Goal: Register for event/course

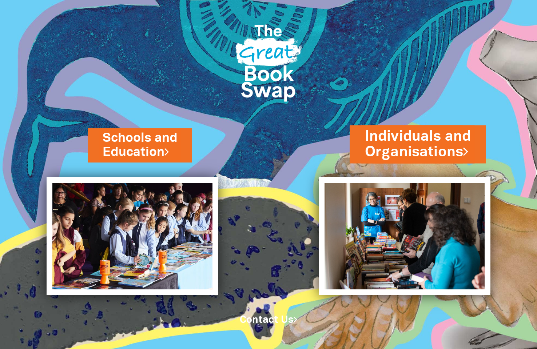
click at [414, 148] on link "Individuals and Organisations" at bounding box center [418, 145] width 106 height 36
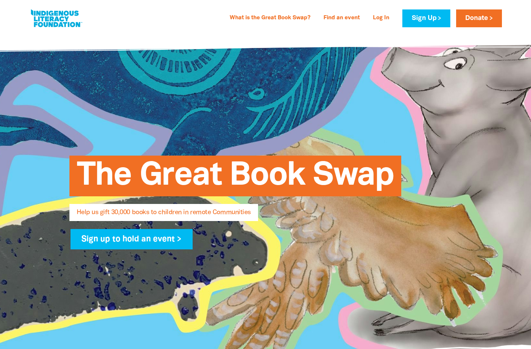
select select "AU"
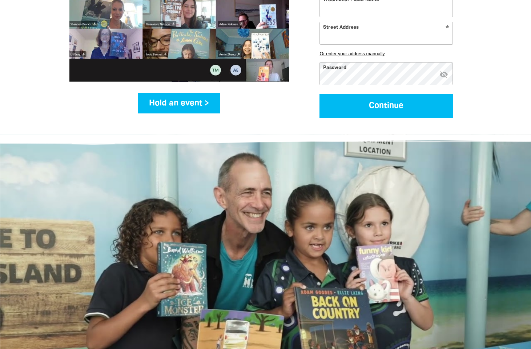
scroll to position [1055, 0]
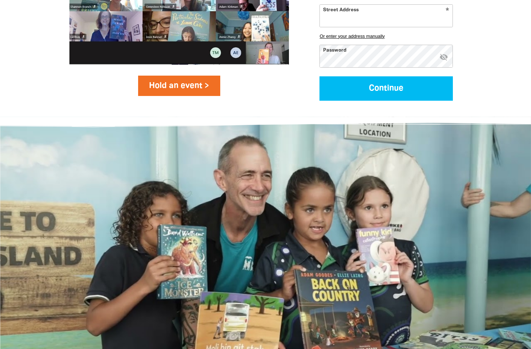
click at [191, 93] on link "Hold an event >" at bounding box center [179, 86] width 83 height 20
select select "AU"
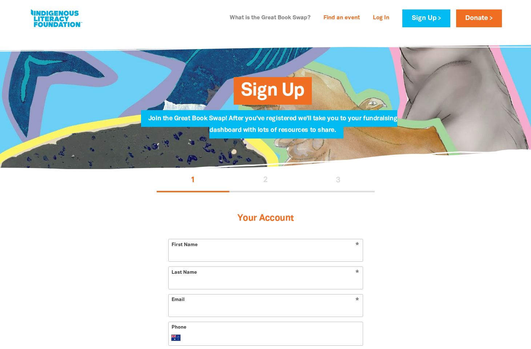
click at [275, 19] on link "What is the Great Book Swap?" at bounding box center [270, 18] width 89 height 12
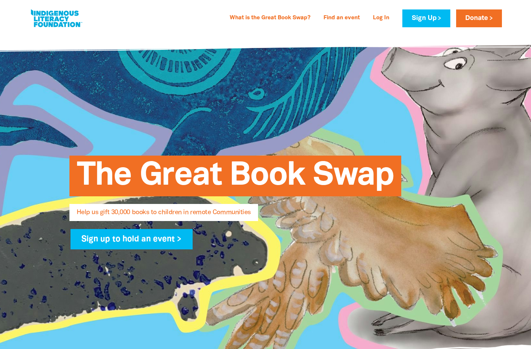
select select "AU"
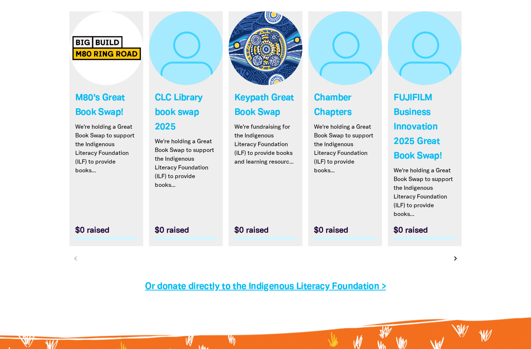
scroll to position [2169, 0]
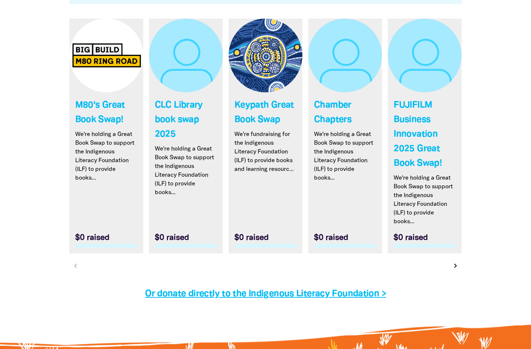
click at [191, 122] on link "Link to CLC Library book swap 2025" at bounding box center [186, 136] width 74 height 235
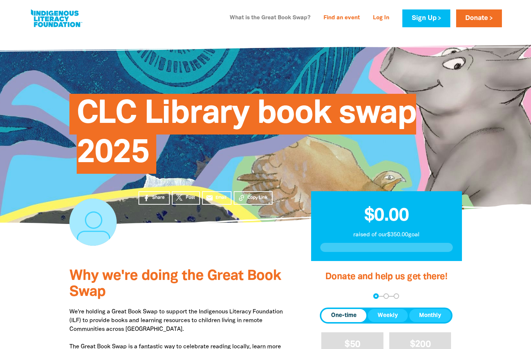
click at [251, 16] on link "What is the Great Book Swap?" at bounding box center [270, 18] width 89 height 12
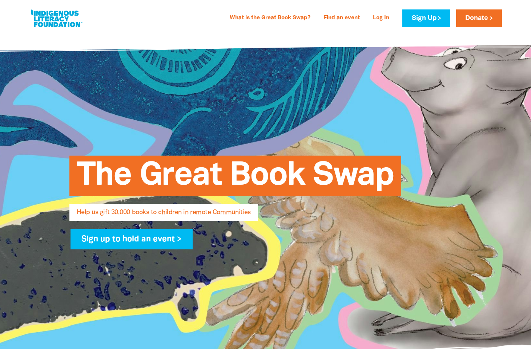
select select "AU"
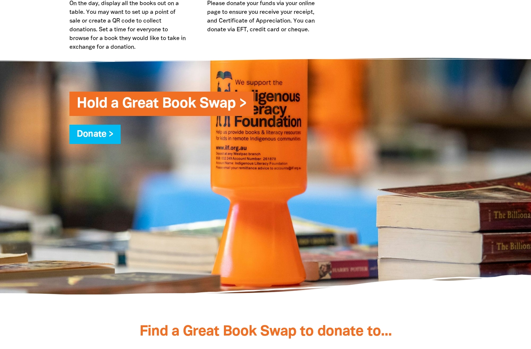
scroll to position [1770, 0]
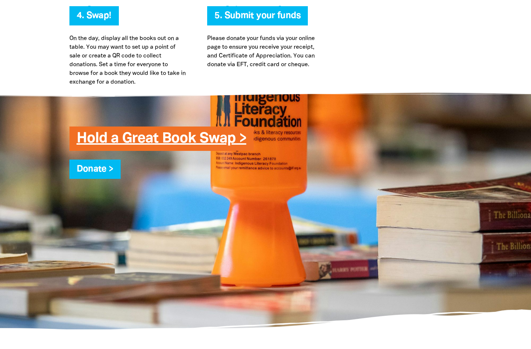
click at [227, 138] on link "Hold a Great Book Swap >" at bounding box center [162, 138] width 170 height 13
click at [239, 141] on link "Hold a Great Book Swap >" at bounding box center [162, 138] width 170 height 13
click at [201, 140] on link "Hold a Great Book Swap >" at bounding box center [162, 138] width 170 height 13
click at [89, 136] on link "Hold a Great Book Swap >" at bounding box center [162, 138] width 170 height 13
click at [243, 139] on link "Hold a Great Book Swap >" at bounding box center [162, 138] width 170 height 13
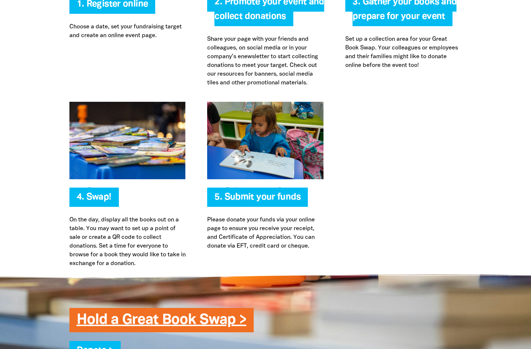
scroll to position [1589, 0]
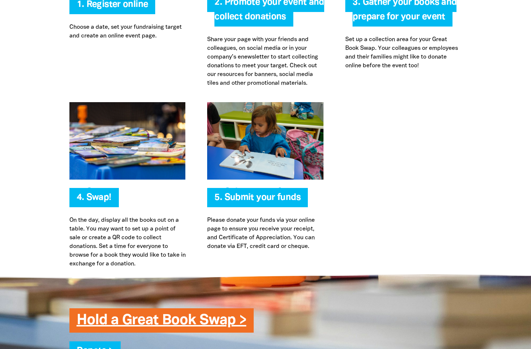
click at [241, 320] on link "Hold a Great Book Swap >" at bounding box center [162, 320] width 170 height 13
click at [223, 324] on link "Hold a Great Book Swap >" at bounding box center [162, 320] width 170 height 13
click at [184, 320] on link "Hold a Great Book Swap >" at bounding box center [162, 320] width 170 height 13
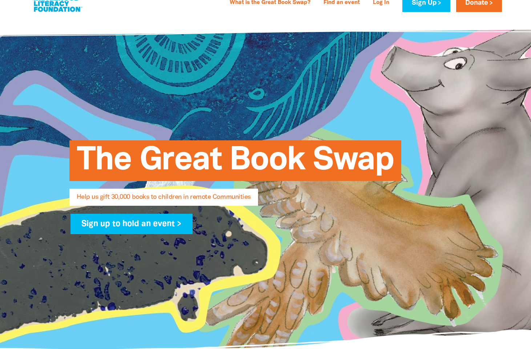
scroll to position [0, 0]
